Goal: Transaction & Acquisition: Subscribe to service/newsletter

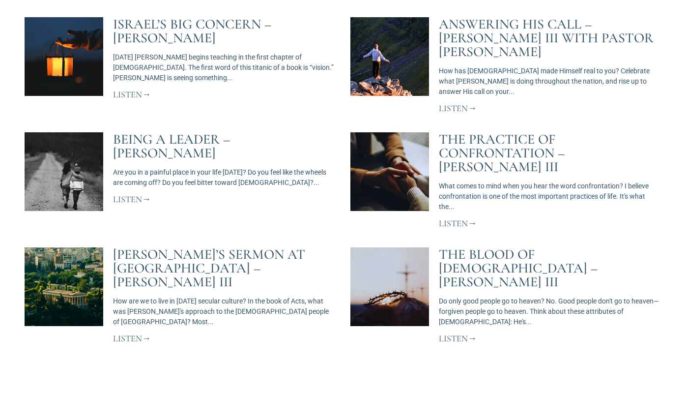
scroll to position [719, 0]
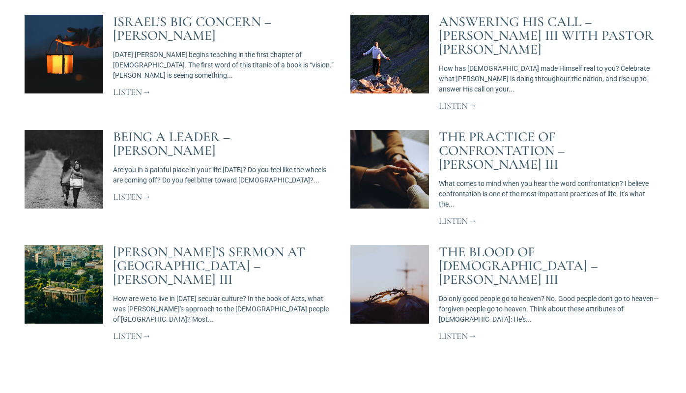
click at [140, 330] on link "Listen" at bounding box center [132, 335] width 38 height 11
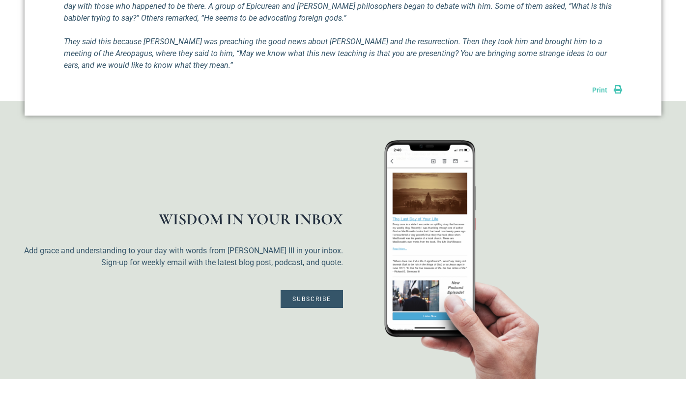
scroll to position [639, 0]
click at [313, 297] on span "Subscribe" at bounding box center [312, 300] width 39 height 6
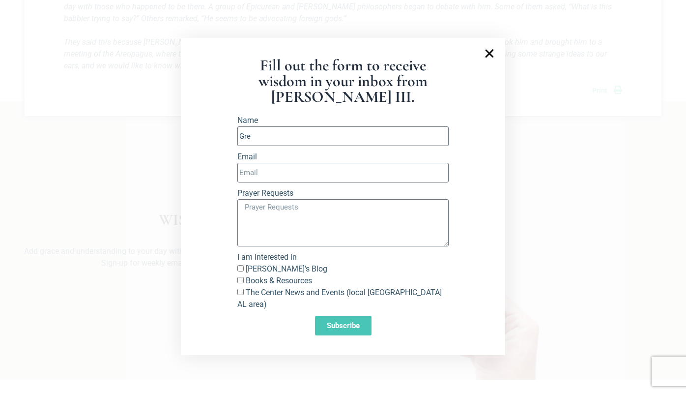
type input "[PERSON_NAME]"
type input "[PERSON_NAME][EMAIL_ADDRESS][DOMAIN_NAME]"
click at [239, 271] on input "[PERSON_NAME]’s Blog" at bounding box center [241, 268] width 6 height 6
checkbox input "true"
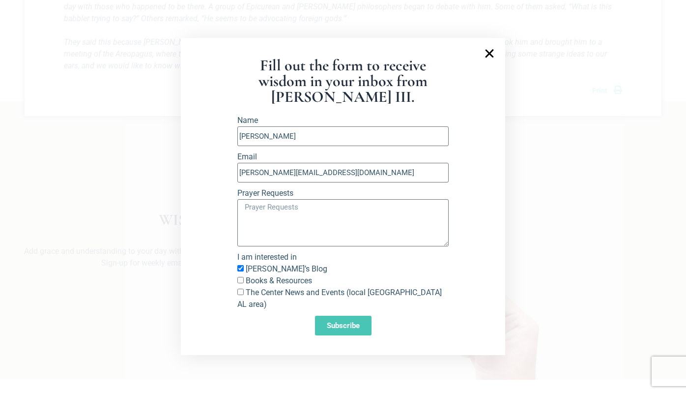
click at [240, 283] on input "Books & Resources" at bounding box center [241, 280] width 6 height 6
checkbox input "false"
click at [238, 295] on input "The Center News and Events (local [GEOGRAPHIC_DATA] AL area)" at bounding box center [241, 292] width 6 height 6
checkbox input "true"
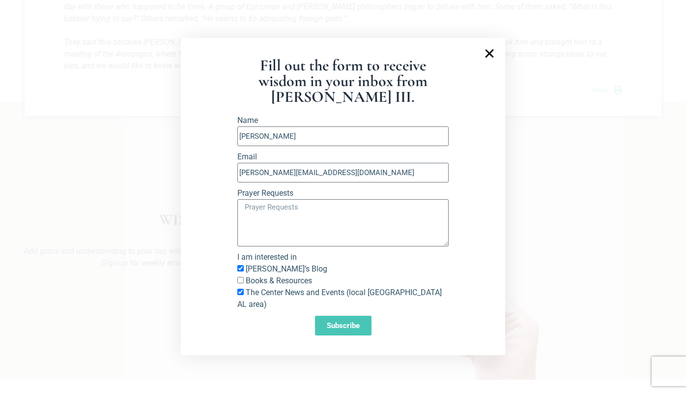
click at [240, 283] on input "Books & Resources" at bounding box center [241, 280] width 6 height 6
checkbox input "true"
click at [342, 322] on span "Subscribe" at bounding box center [343, 325] width 33 height 7
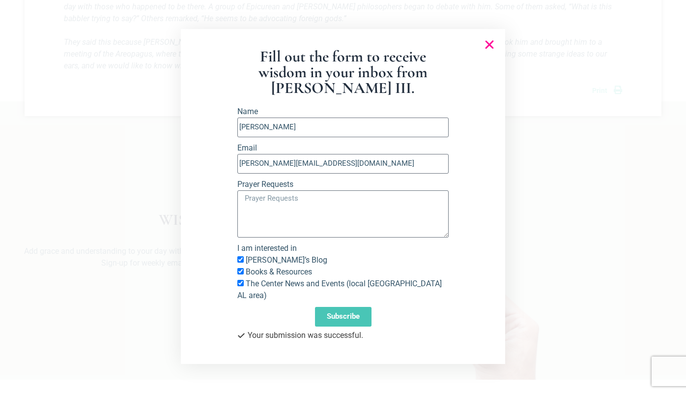
click at [489, 51] on icon "Close" at bounding box center [490, 45] width 12 height 12
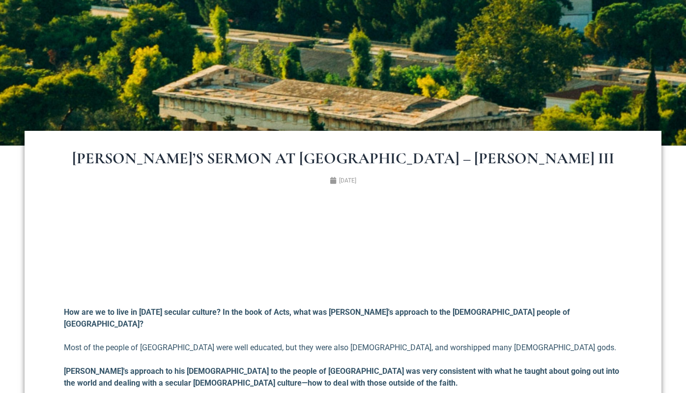
scroll to position [220, 0]
